Goal: Entertainment & Leisure: Consume media (video, audio)

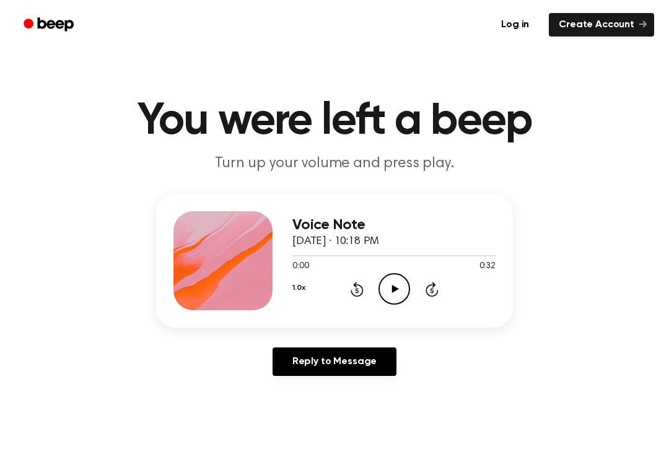
click at [417, 287] on div "1.0x Rewind 5 seconds Play Audio Skip 5 seconds" at bounding box center [393, 289] width 203 height 32
click at [386, 293] on icon "Play Audio" at bounding box center [394, 289] width 32 height 32
click at [397, 287] on icon "Pause Audio" at bounding box center [394, 289] width 32 height 32
click at [358, 287] on icon "Rewind 5 seconds" at bounding box center [357, 289] width 14 height 16
click at [400, 287] on icon "Play Audio" at bounding box center [394, 289] width 32 height 32
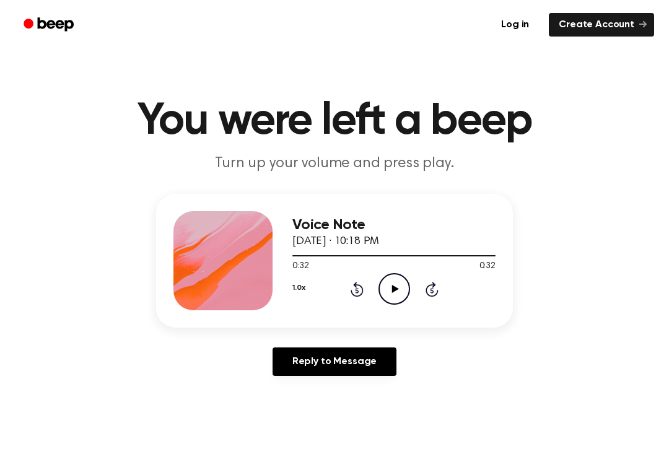
click at [347, 290] on div "1.0x Rewind 5 seconds Play Audio Skip 5 seconds" at bounding box center [393, 289] width 203 height 32
click at [357, 289] on icon at bounding box center [356, 290] width 3 height 5
click at [354, 293] on icon "Rewind 5 seconds" at bounding box center [357, 289] width 14 height 16
click at [353, 297] on div "1.0x Rewind 5 seconds Play Audio Skip 5 seconds" at bounding box center [393, 289] width 203 height 32
click at [355, 292] on icon "Rewind 5 seconds" at bounding box center [357, 289] width 14 height 16
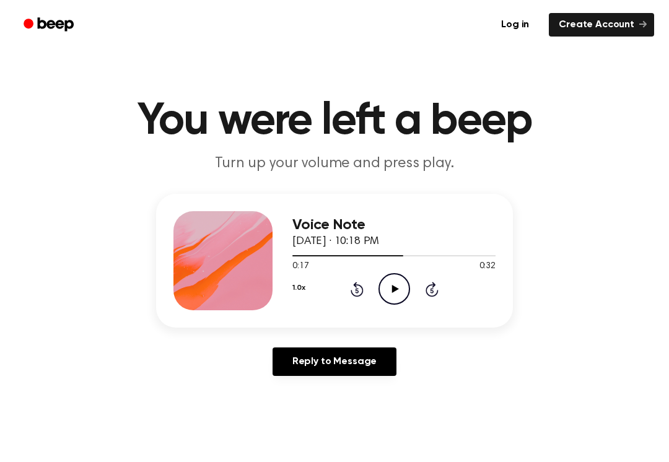
click at [354, 298] on div "1.0x Rewind 5 seconds Play Audio Skip 5 seconds" at bounding box center [393, 289] width 203 height 32
click at [362, 288] on icon at bounding box center [356, 289] width 13 height 15
click at [361, 293] on icon at bounding box center [356, 289] width 13 height 15
click at [358, 285] on icon at bounding box center [356, 289] width 13 height 15
click at [392, 290] on icon at bounding box center [394, 289] width 7 height 8
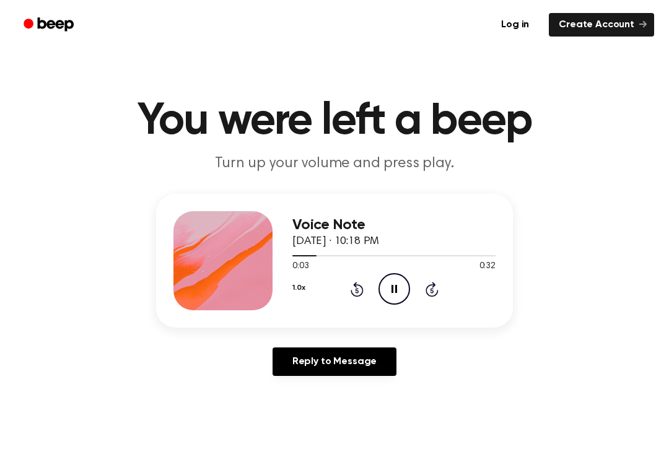
click at [355, 289] on icon "Rewind 5 seconds" at bounding box center [357, 289] width 14 height 16
click at [387, 301] on icon "Play Audio" at bounding box center [394, 289] width 32 height 32
click at [391, 296] on icon "Pause Audio" at bounding box center [394, 289] width 32 height 32
click at [395, 297] on icon "Play Audio" at bounding box center [394, 289] width 32 height 32
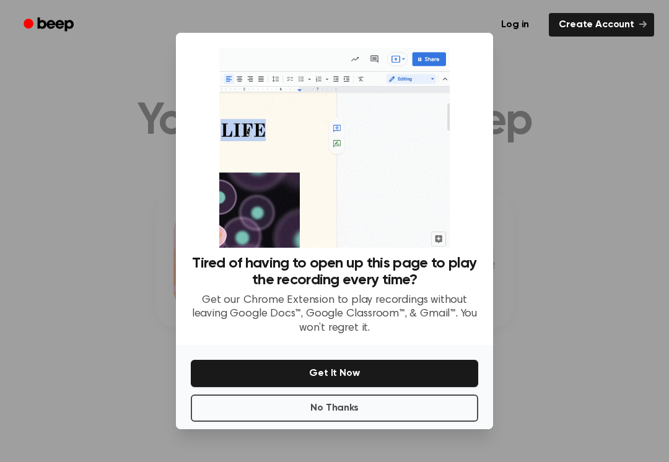
click at [309, 415] on button "No Thanks" at bounding box center [334, 407] width 287 height 27
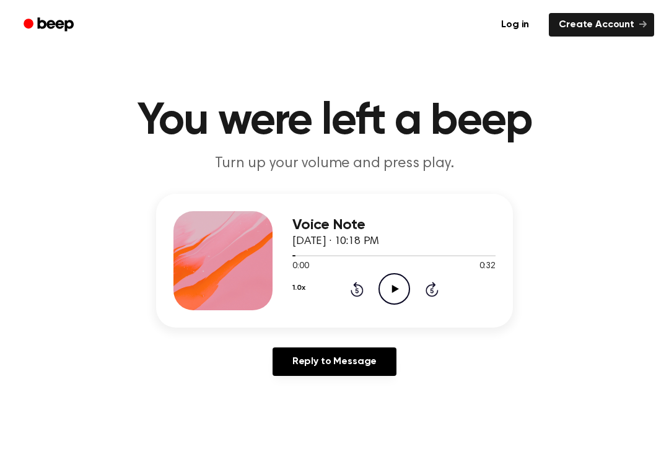
click at [408, 283] on circle at bounding box center [394, 289] width 30 height 30
click at [360, 283] on icon "Rewind 5 seconds" at bounding box center [357, 289] width 14 height 16
